Goal: Book appointment/travel/reservation

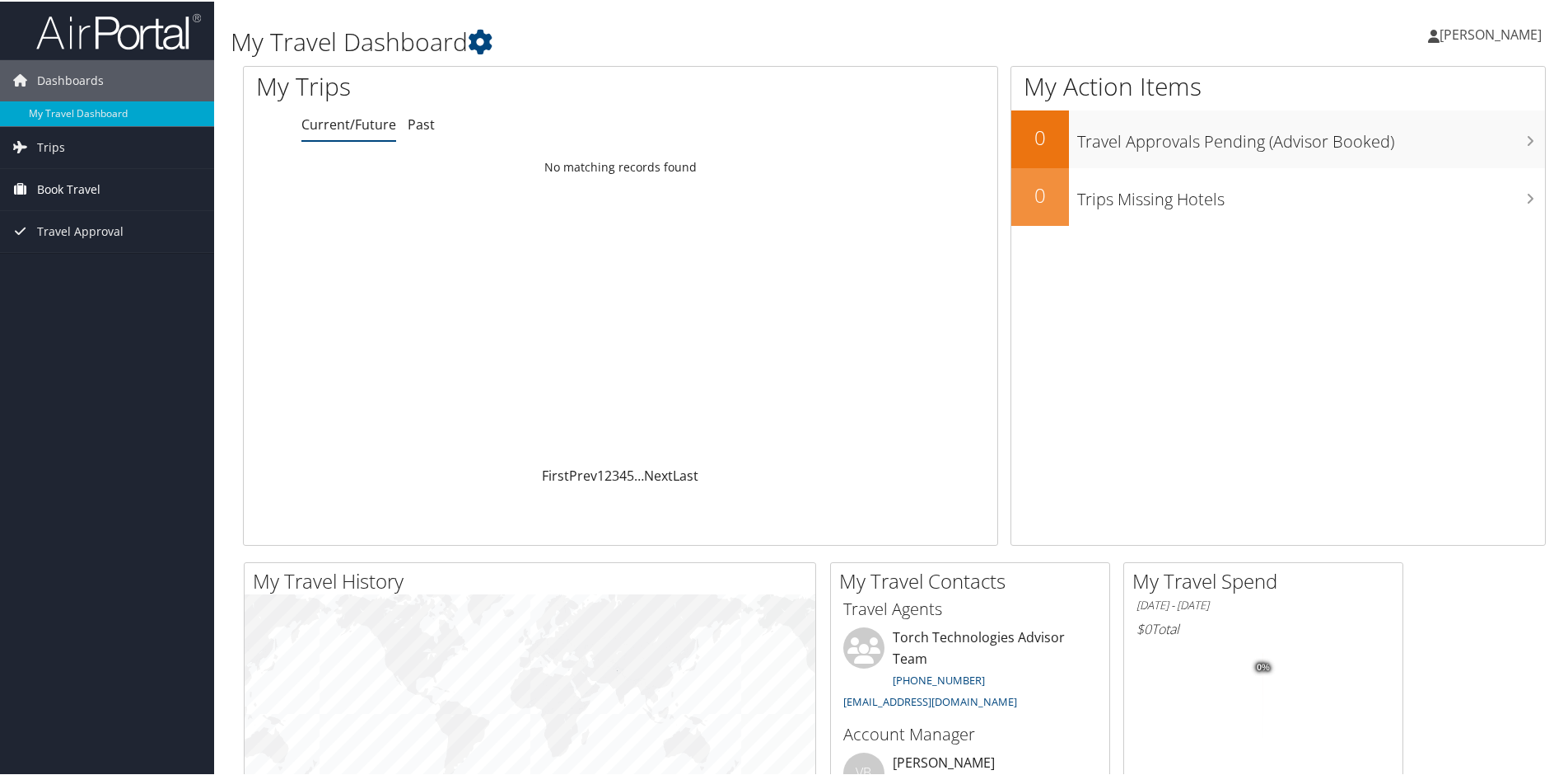
click at [84, 188] on span "Book Travel" at bounding box center [69, 188] width 63 height 41
click at [125, 267] on link "Book/Manage Online Trips" at bounding box center [107, 270] width 214 height 25
